Goal: Information Seeking & Learning: Learn about a topic

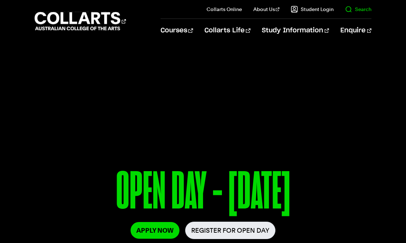
click at [347, 13] on il "Search" at bounding box center [352, 9] width 38 height 19
click at [354, 11] on link "Search" at bounding box center [358, 9] width 26 height 7
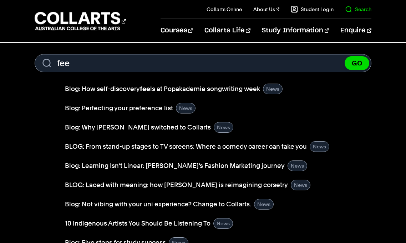
click at [360, 8] on link "Search" at bounding box center [358, 9] width 26 height 7
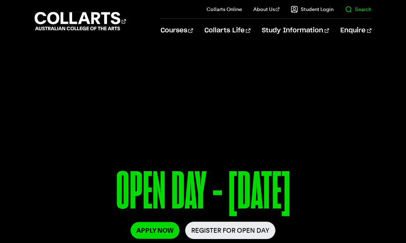
click at [360, 8] on link "Search" at bounding box center [358, 9] width 26 height 7
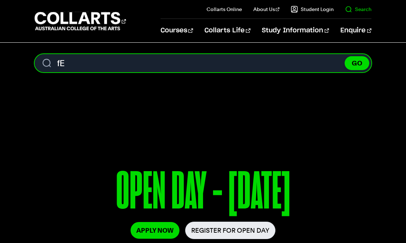
type input "f"
type input "FEE-HELP"
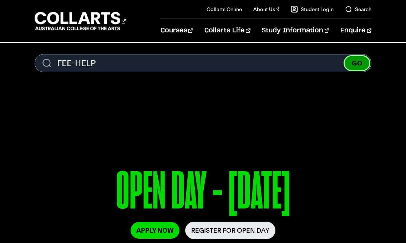
click at [361, 62] on button "GO" at bounding box center [356, 63] width 25 height 14
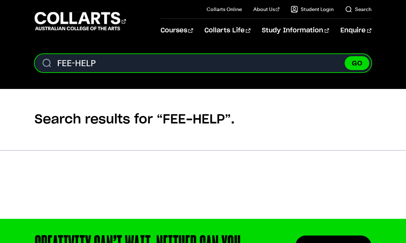
drag, startPoint x: 153, startPoint y: 61, endPoint x: 47, endPoint y: 62, distance: 105.9
click at [47, 63] on input "FEE-HELP" at bounding box center [203, 63] width 337 height 18
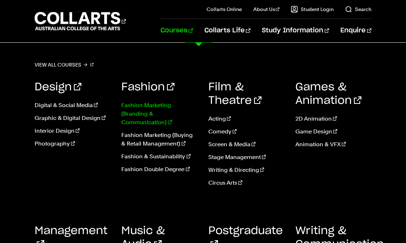
click at [164, 108] on link "Fashion Marketing (Branding & Communication)" at bounding box center [159, 114] width 76 height 26
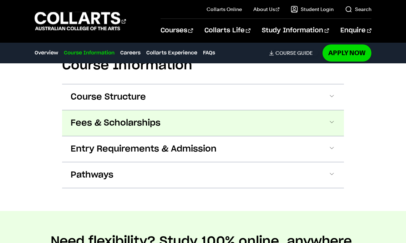
click at [177, 131] on button "Fees & Scholarships" at bounding box center [203, 124] width 282 height 26
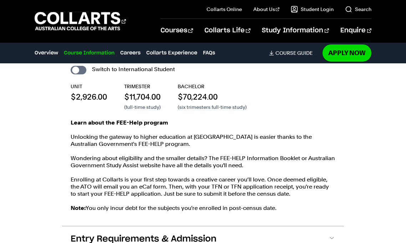
scroll to position [969, 0]
